Goal: Task Accomplishment & Management: Complete application form

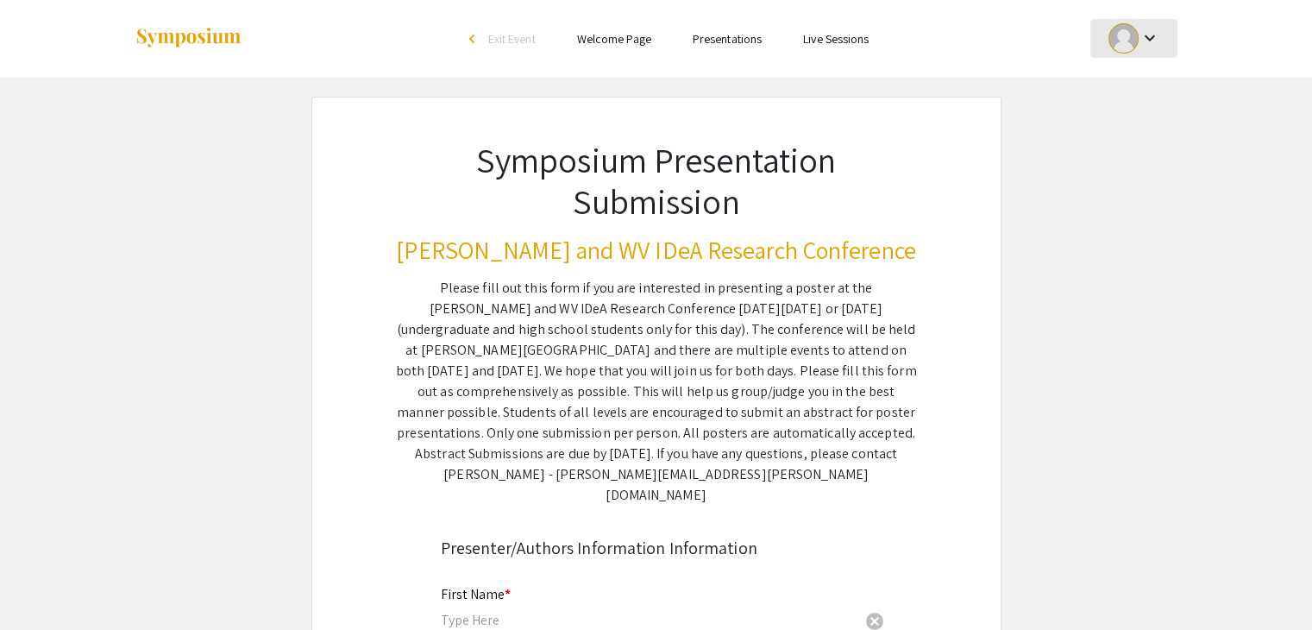
click at [1163, 39] on div "keyboard_arrow_down" at bounding box center [1134, 38] width 60 height 39
click at [1137, 133] on button "My Submissions" at bounding box center [1144, 126] width 106 height 41
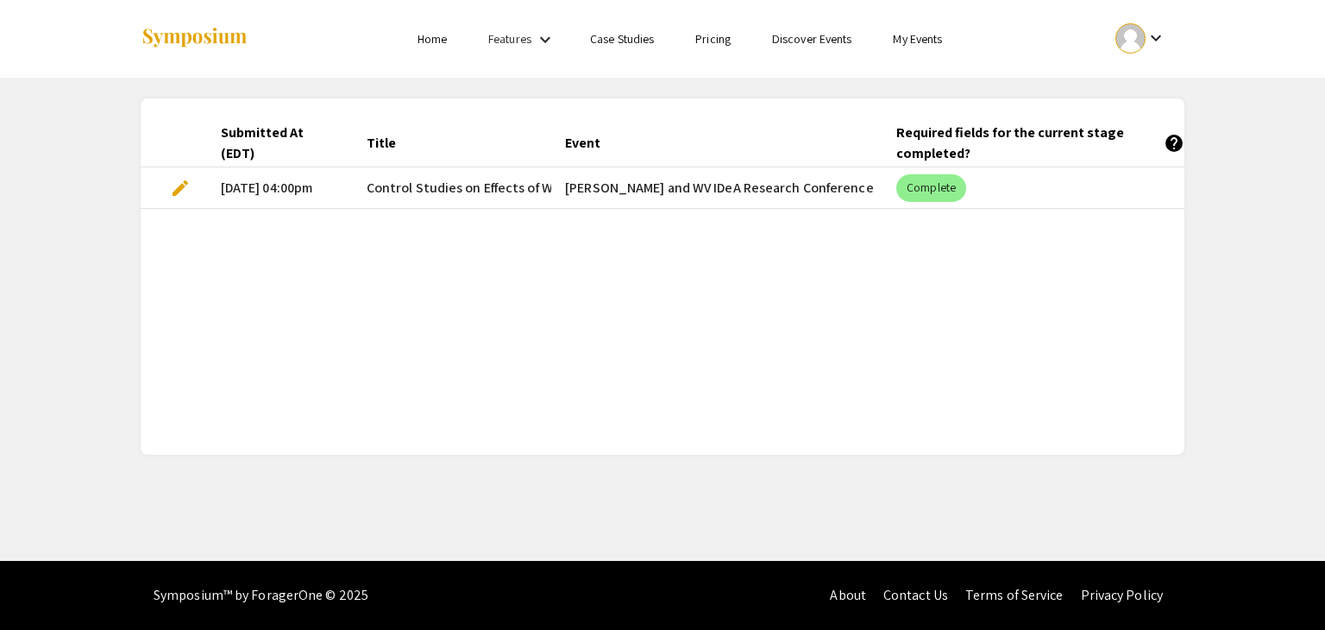
click at [182, 186] on span "edit" at bounding box center [180, 188] width 21 height 21
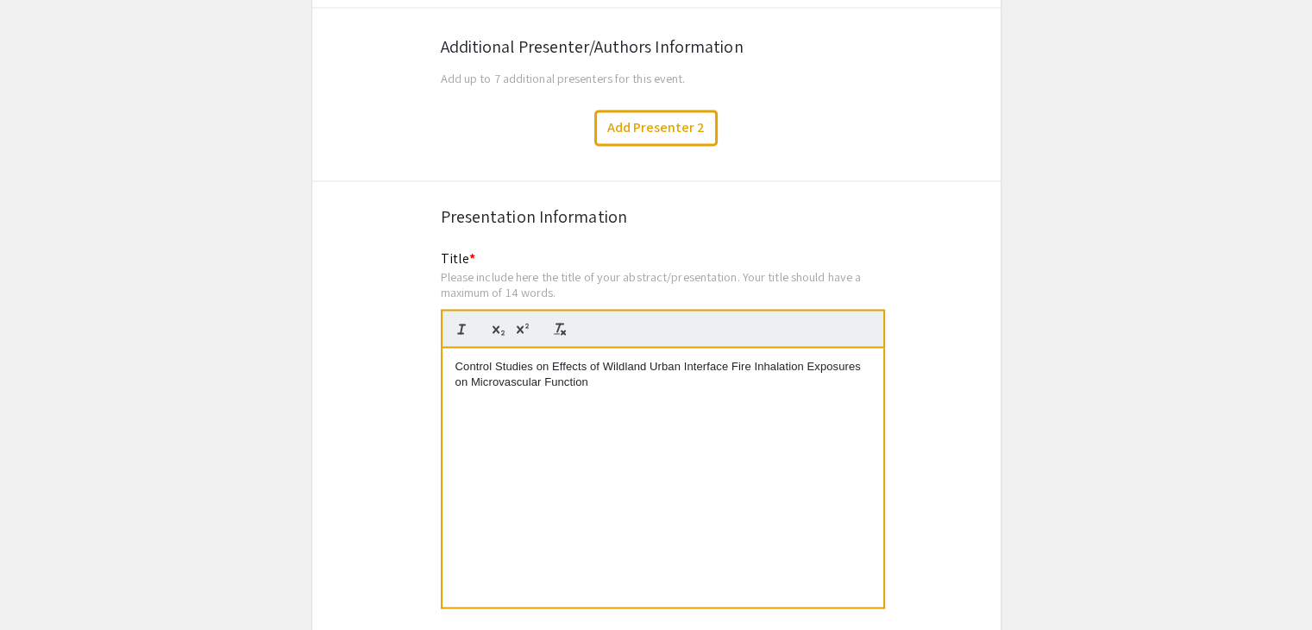
scroll to position [2958, 0]
drag, startPoint x: 552, startPoint y: 349, endPoint x: 435, endPoint y: 332, distance: 118.6
click at [435, 332] on div "Title * Please include here the title of your abstract/presentation. Your title…" at bounding box center [656, 440] width 457 height 384
copy p "Control Studies on Effects of Wildland Urban Interface Fire Inhalation Exposure…"
